Goal: Information Seeking & Learning: Learn about a topic

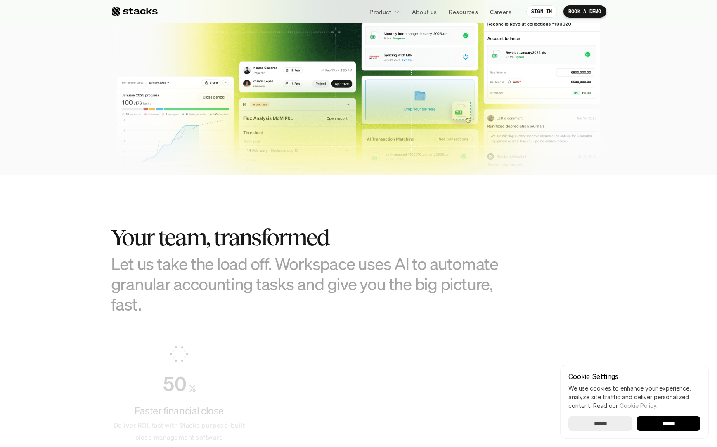
scroll to position [436, 0]
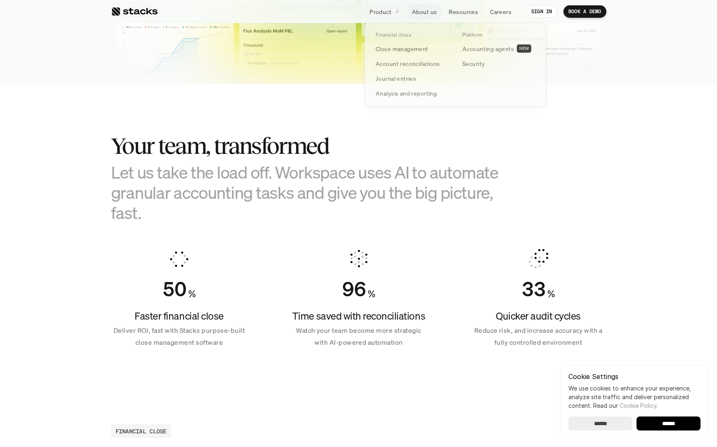
click at [394, 16] on link "Product" at bounding box center [384, 11] width 40 height 15
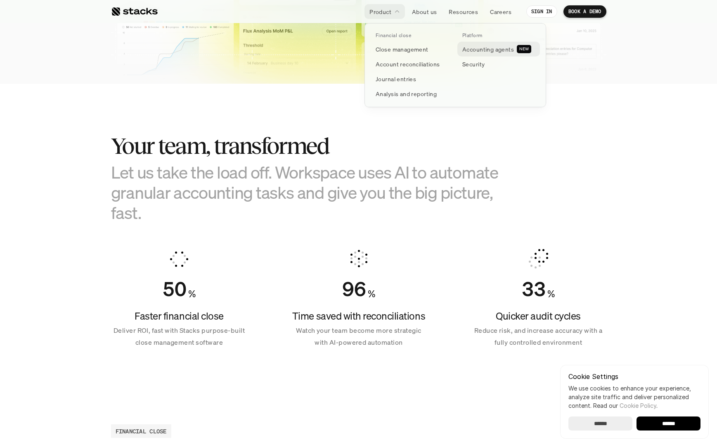
click at [480, 49] on p "Accounting agents" at bounding box center [488, 49] width 52 height 9
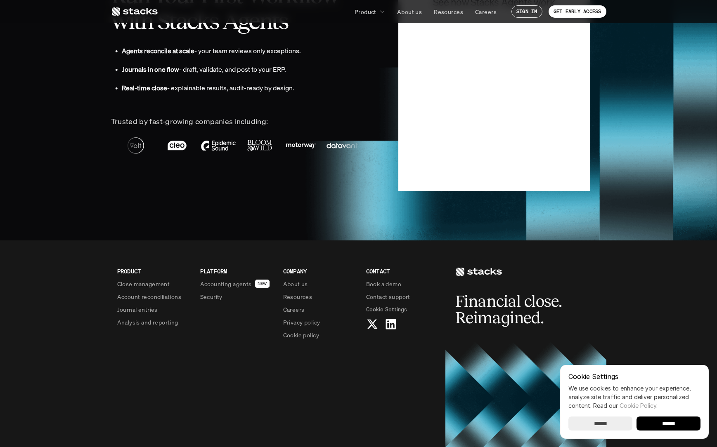
scroll to position [1993, 0]
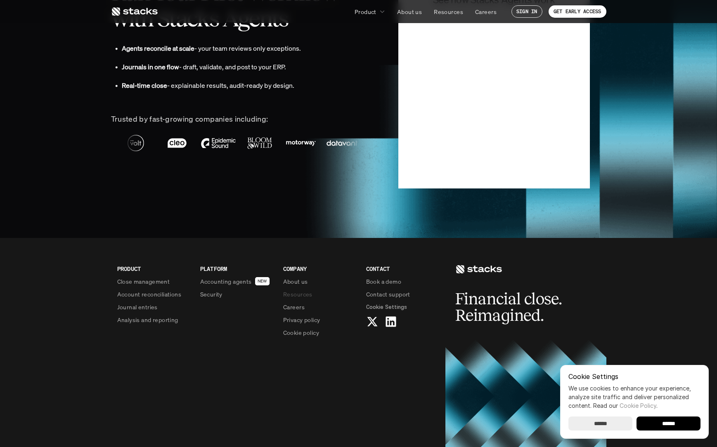
click at [301, 295] on p "Resources" at bounding box center [297, 294] width 29 height 9
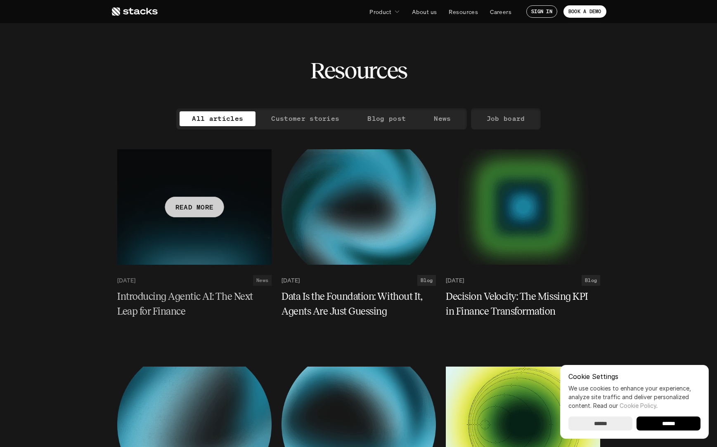
click at [216, 246] on div at bounding box center [194, 207] width 154 height 116
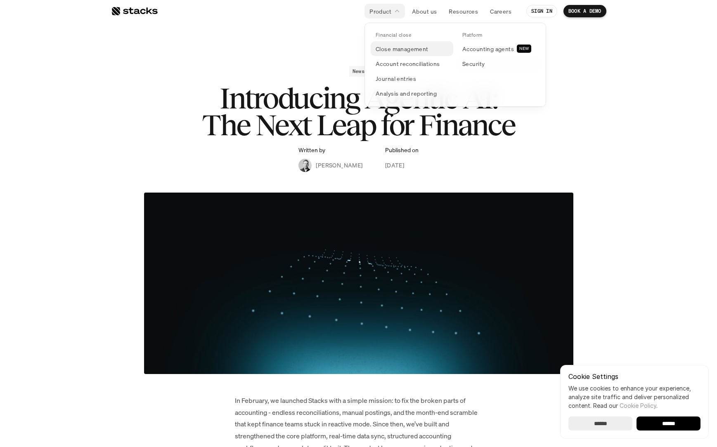
click at [423, 50] on p "Close management" at bounding box center [402, 49] width 53 height 9
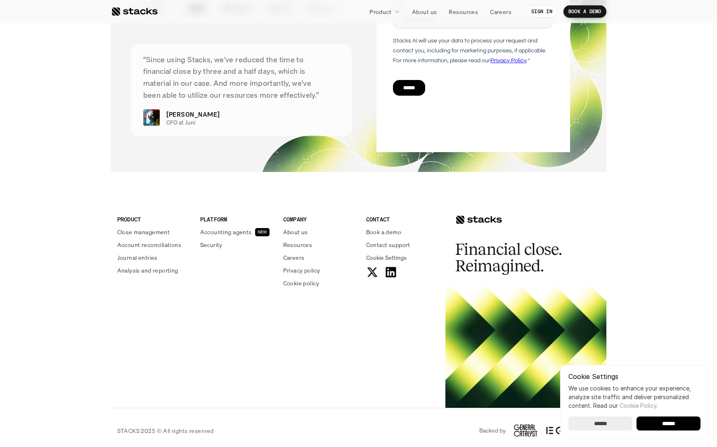
scroll to position [1711, 0]
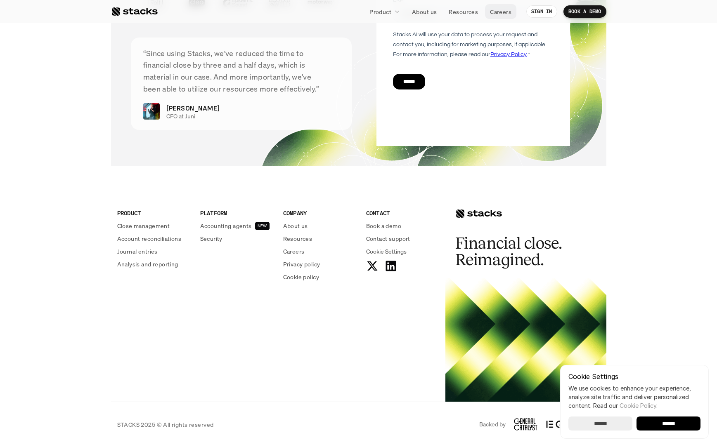
click at [500, 13] on p "Careers" at bounding box center [500, 11] width 21 height 9
